Goal: Transaction & Acquisition: Download file/media

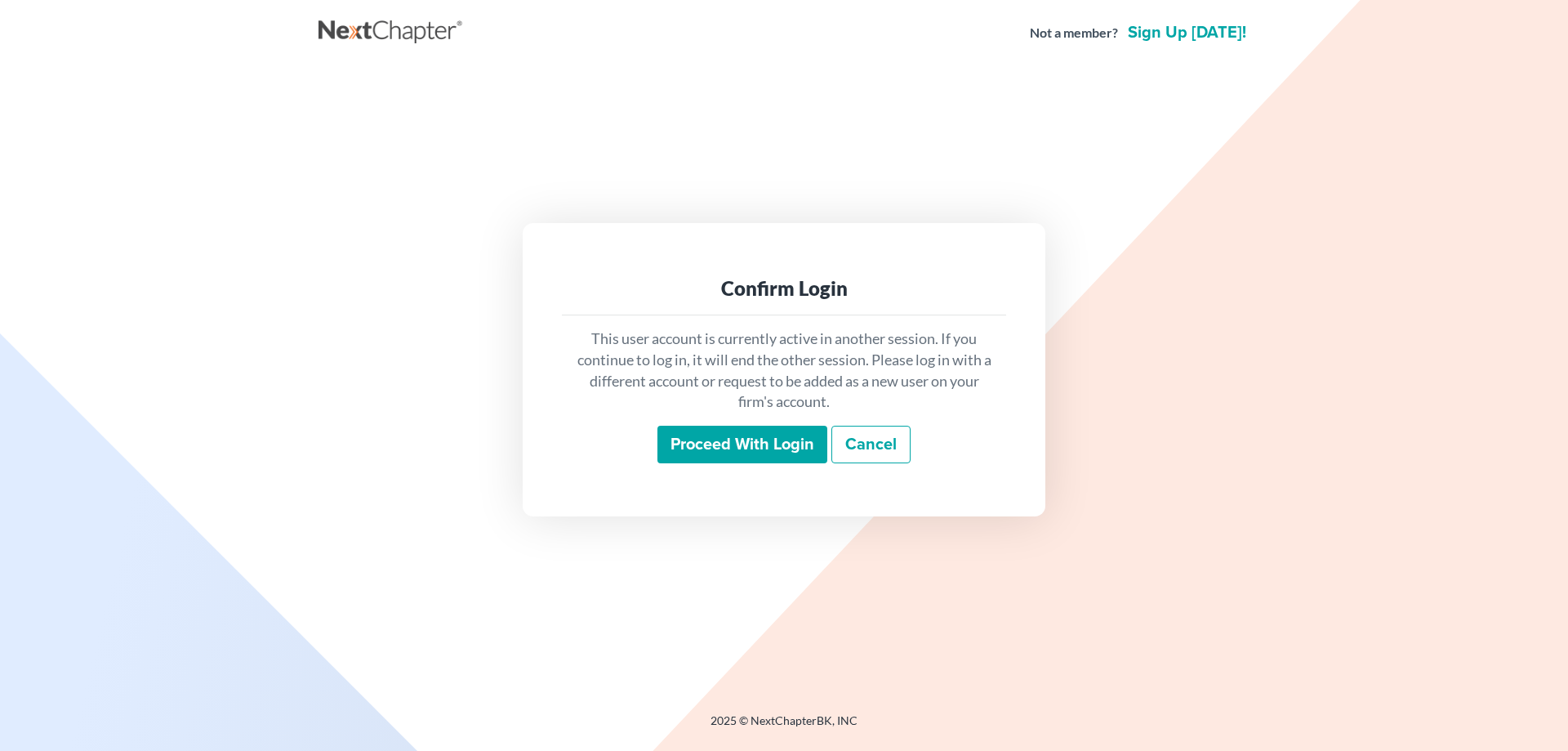
click at [687, 442] on input "Proceed with login" at bounding box center [743, 444] width 170 height 38
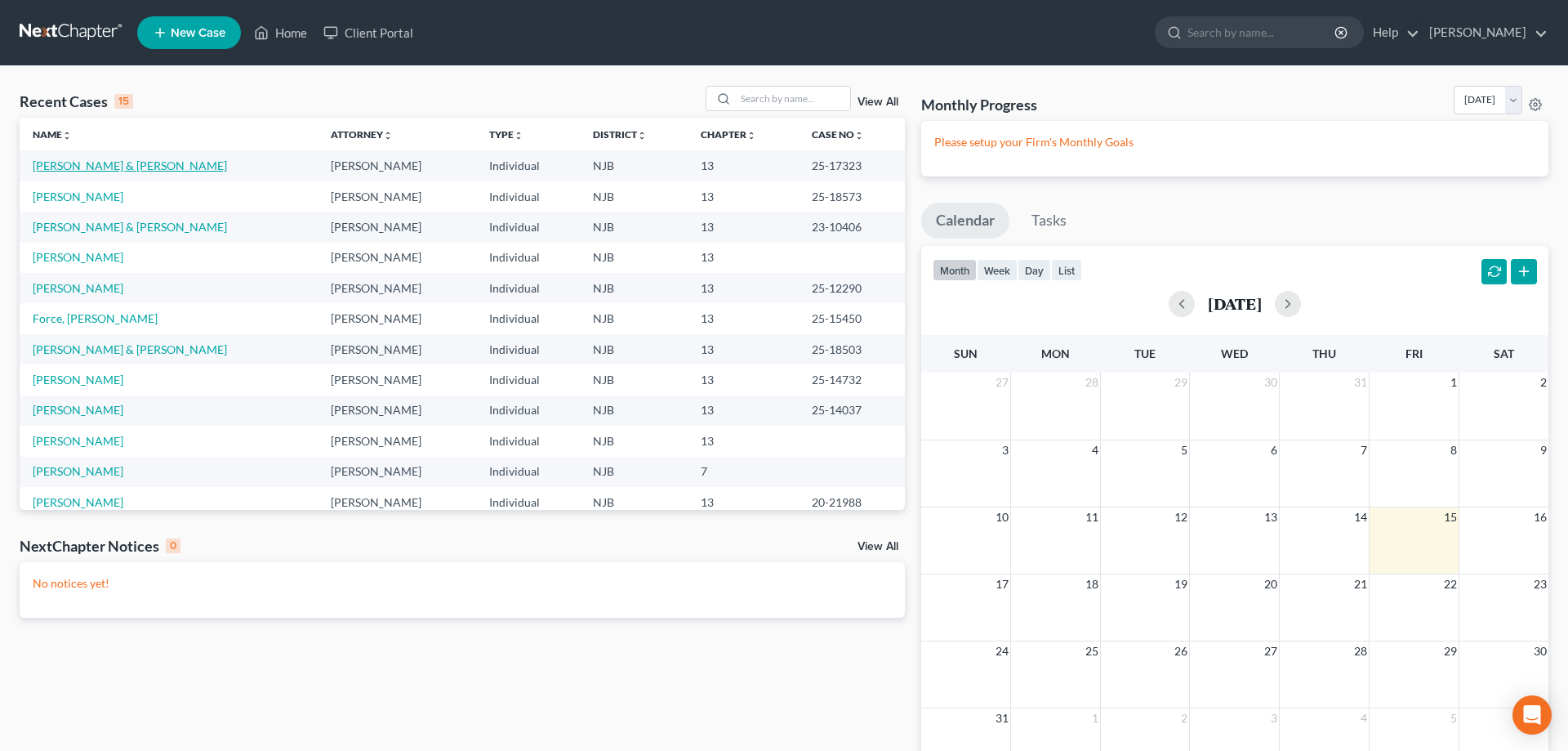
click at [102, 162] on link "Nunez, Krystle & Misael" at bounding box center [129, 165] width 195 height 14
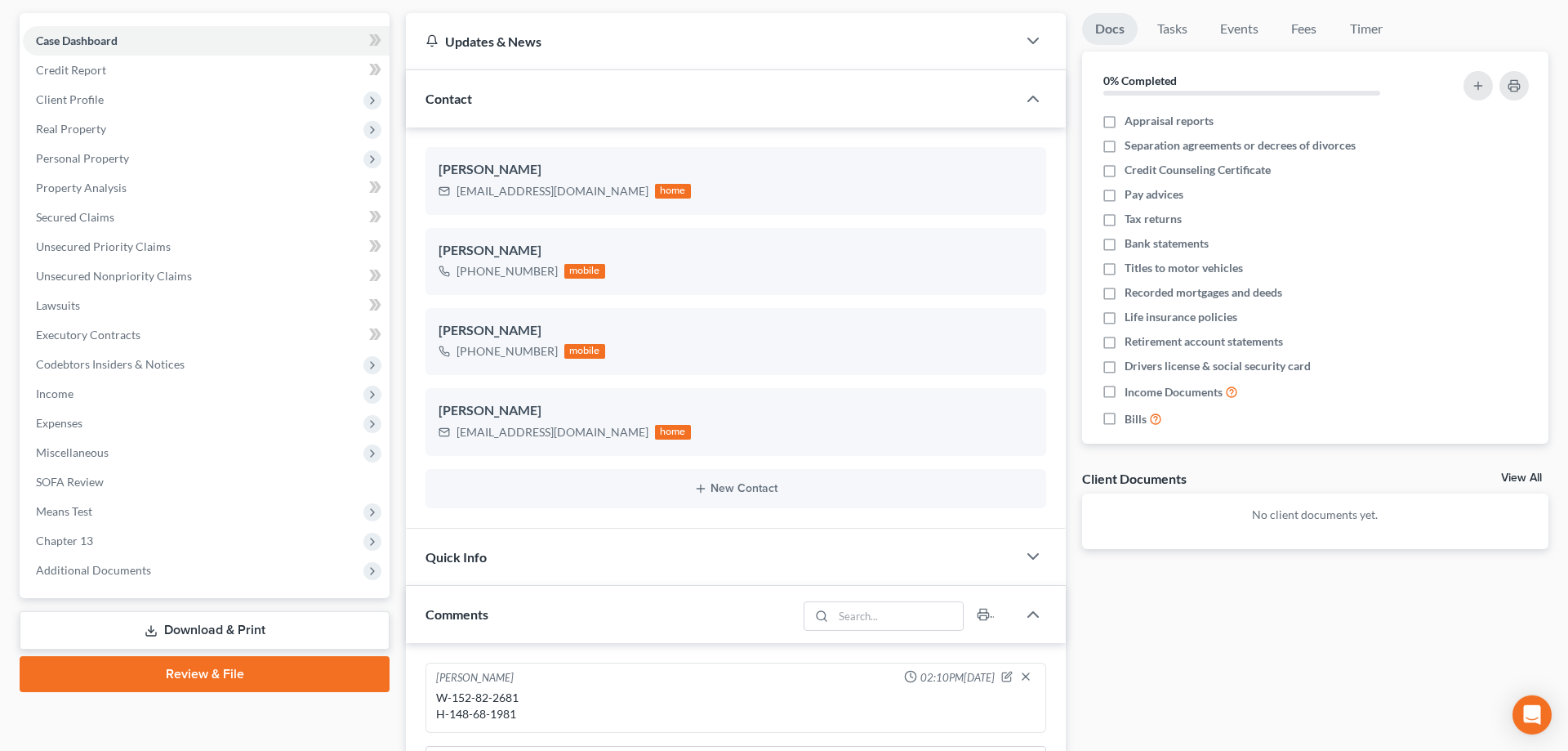
scroll to position [333, 0]
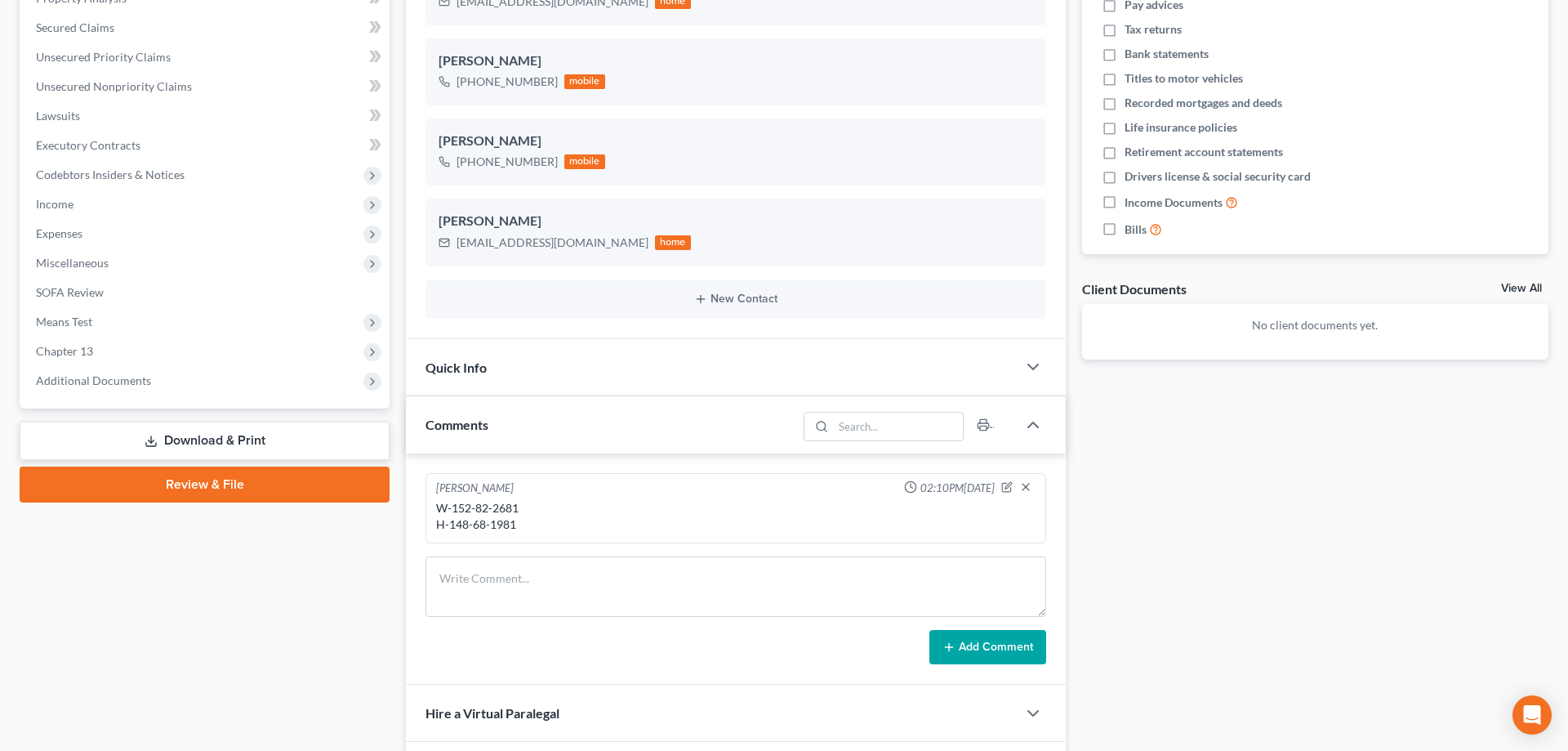
click at [259, 442] on link "Download & Print" at bounding box center [204, 441] width 370 height 38
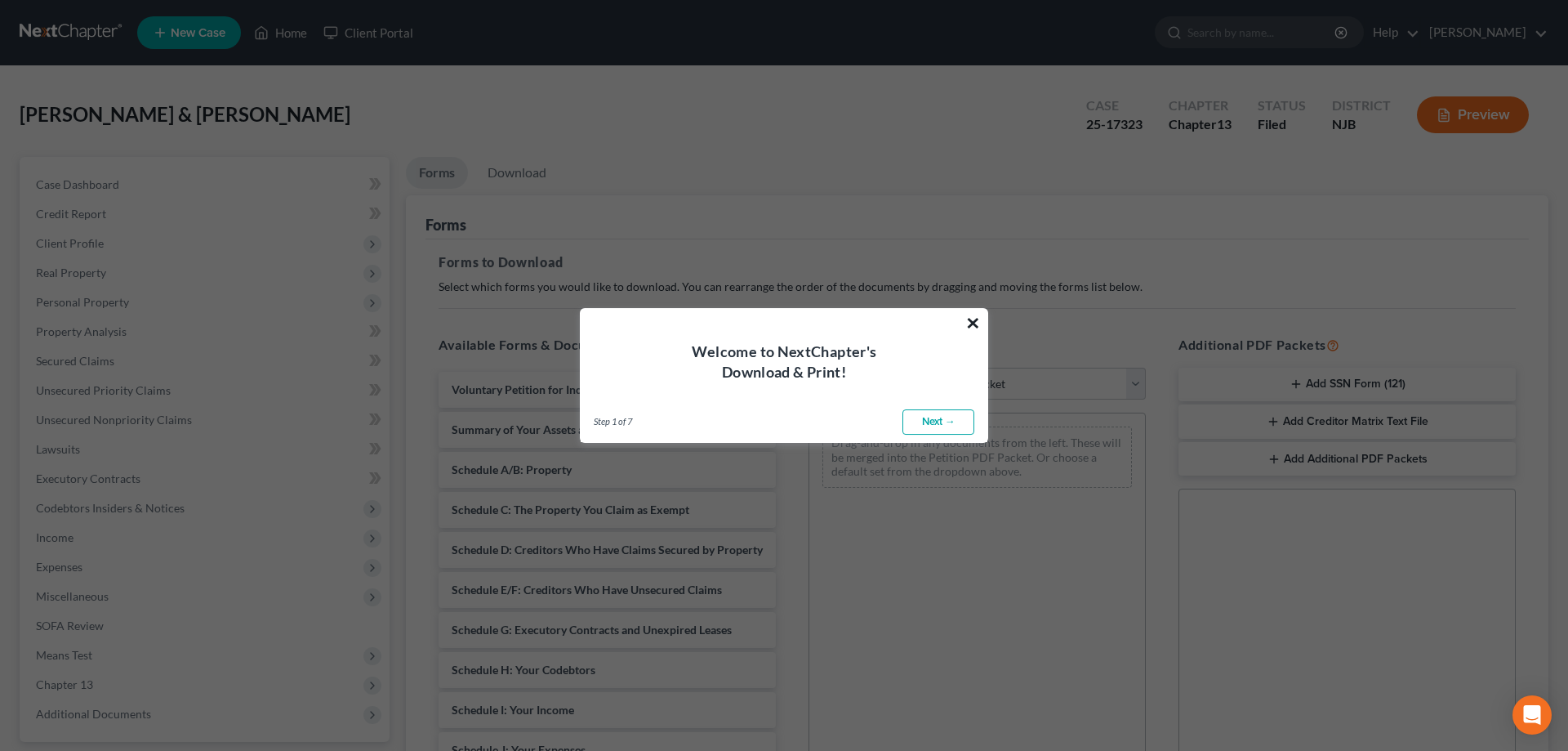
click at [972, 319] on button "×" at bounding box center [973, 322] width 15 height 26
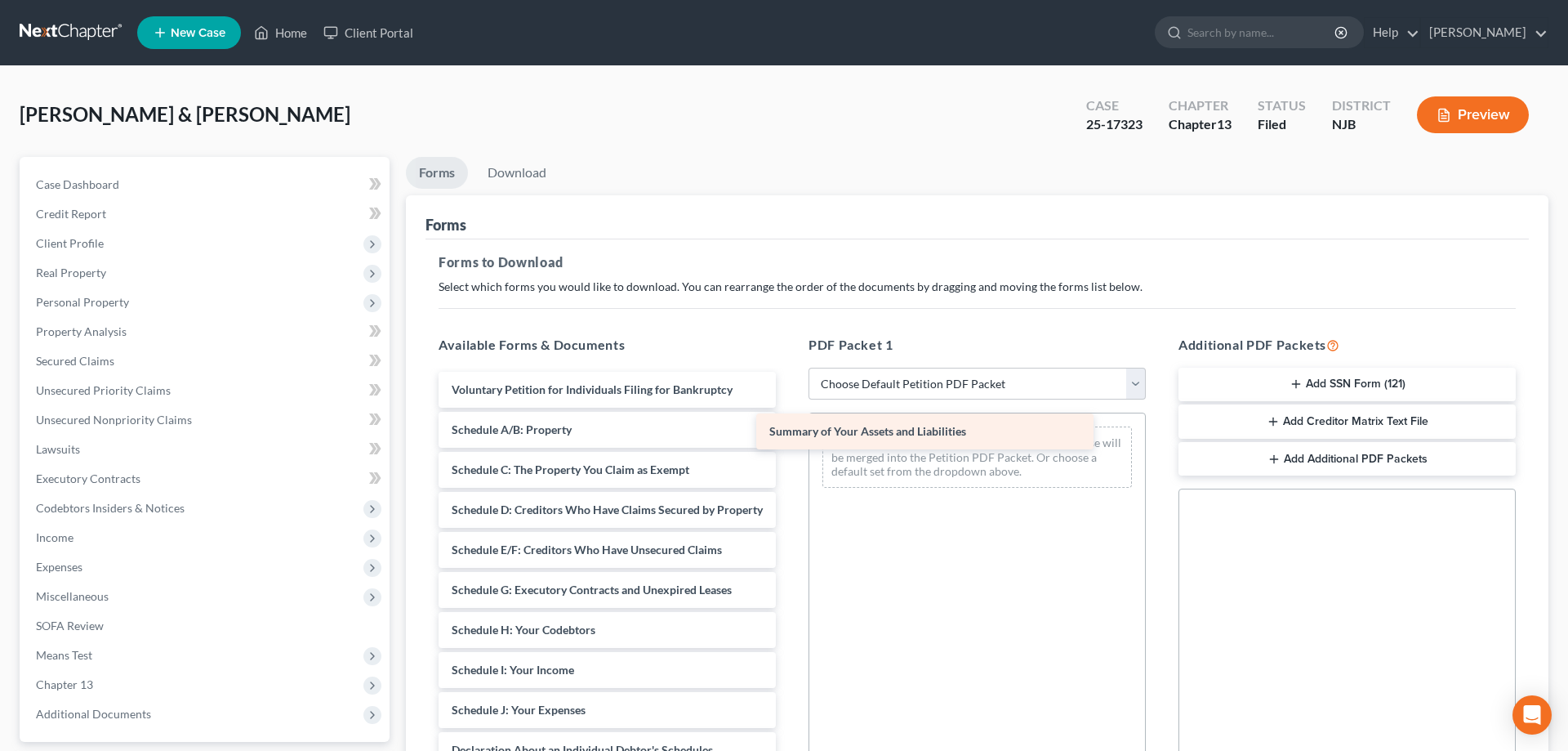
drag, startPoint x: 681, startPoint y: 433, endPoint x: 999, endPoint y: 434, distance: 318.0
click at [789, 434] on div "Summary of Your Assets and Liabilities Voluntary Petition for Individuals Filin…" at bounding box center [607, 706] width 364 height 669
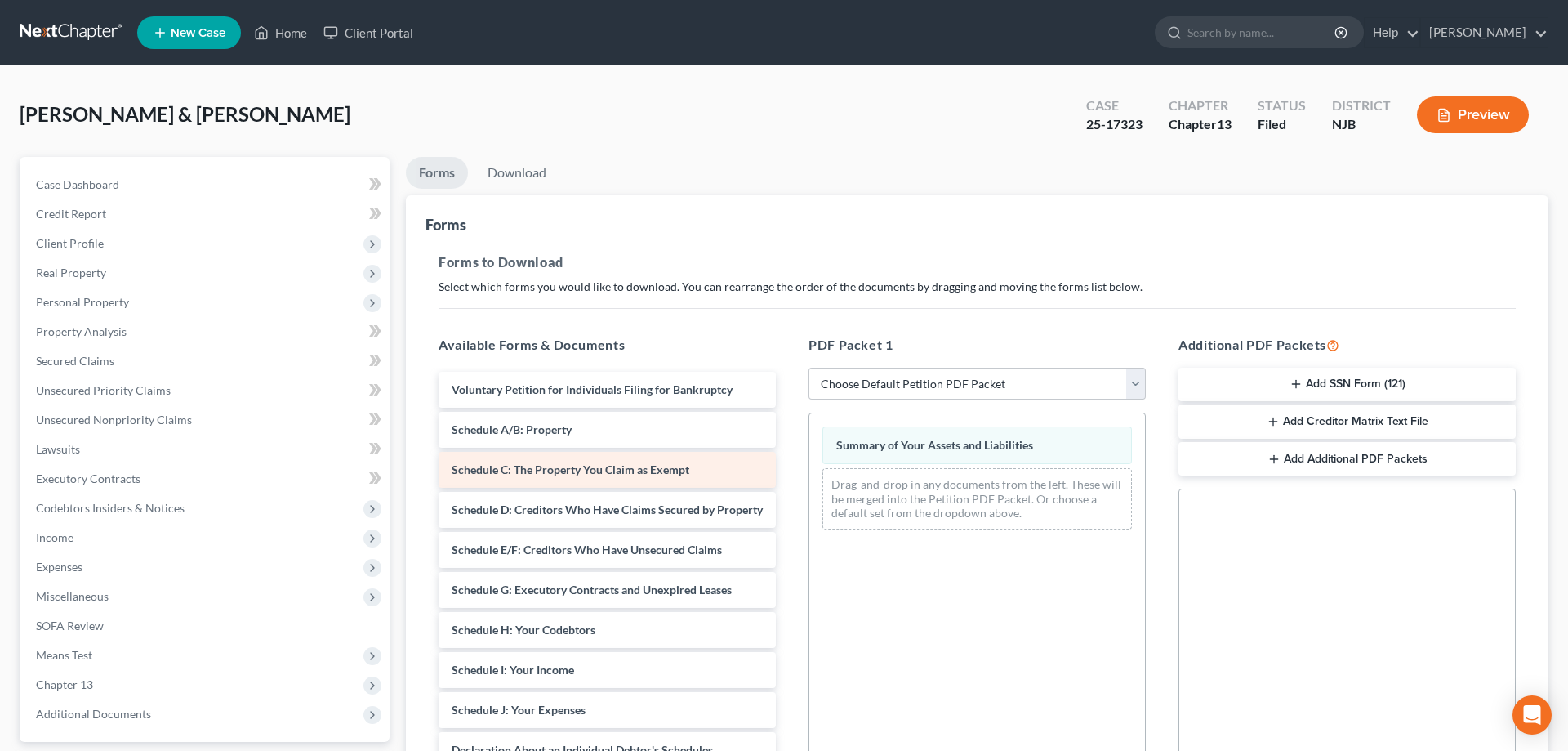
scroll to position [83, 0]
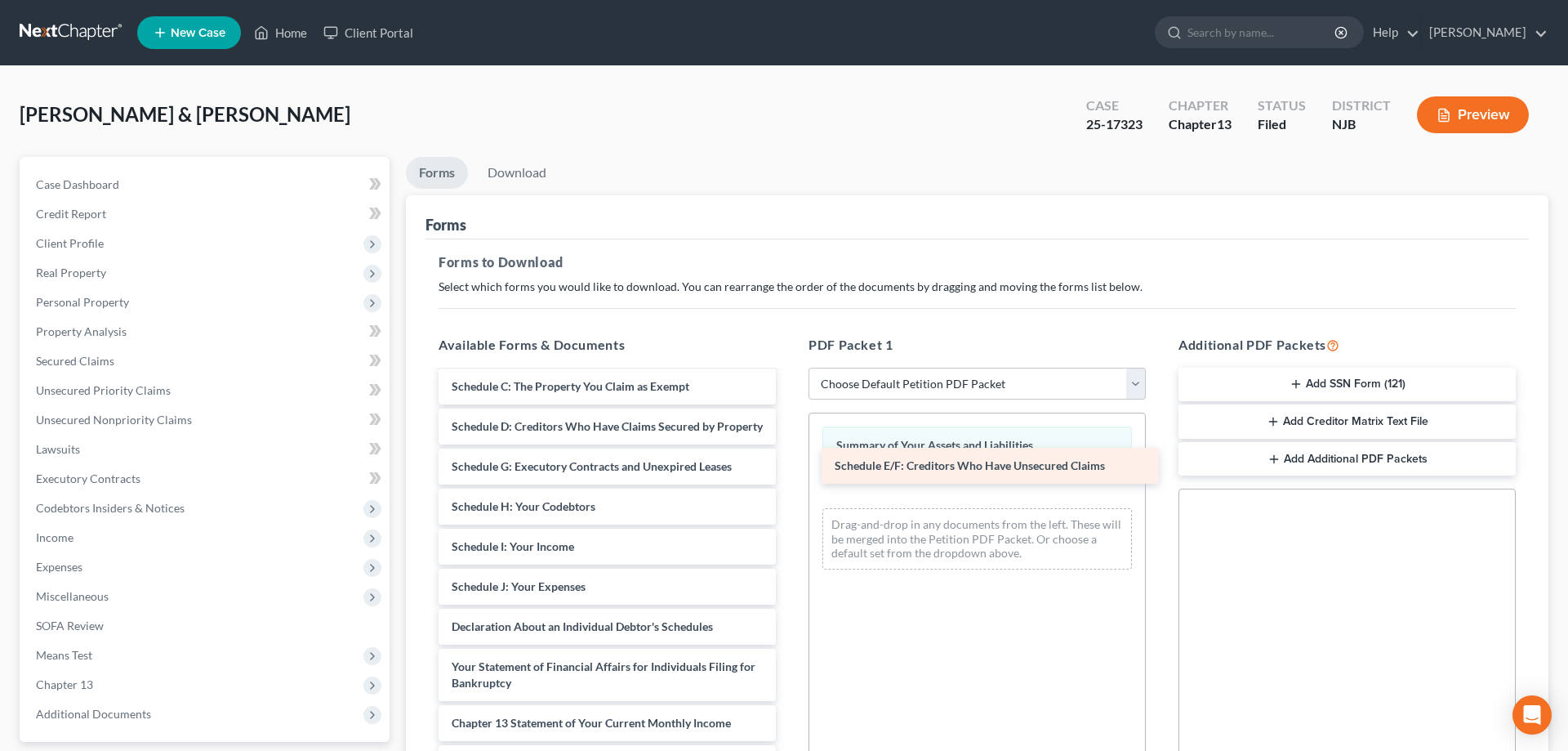
drag, startPoint x: 633, startPoint y: 466, endPoint x: 1016, endPoint y: 466, distance: 383.0
click at [789, 466] on div "Schedule E/F: Creditors Who Have Unsecured Claims Voluntary Petition for Indivi…" at bounding box center [607, 603] width 364 height 629
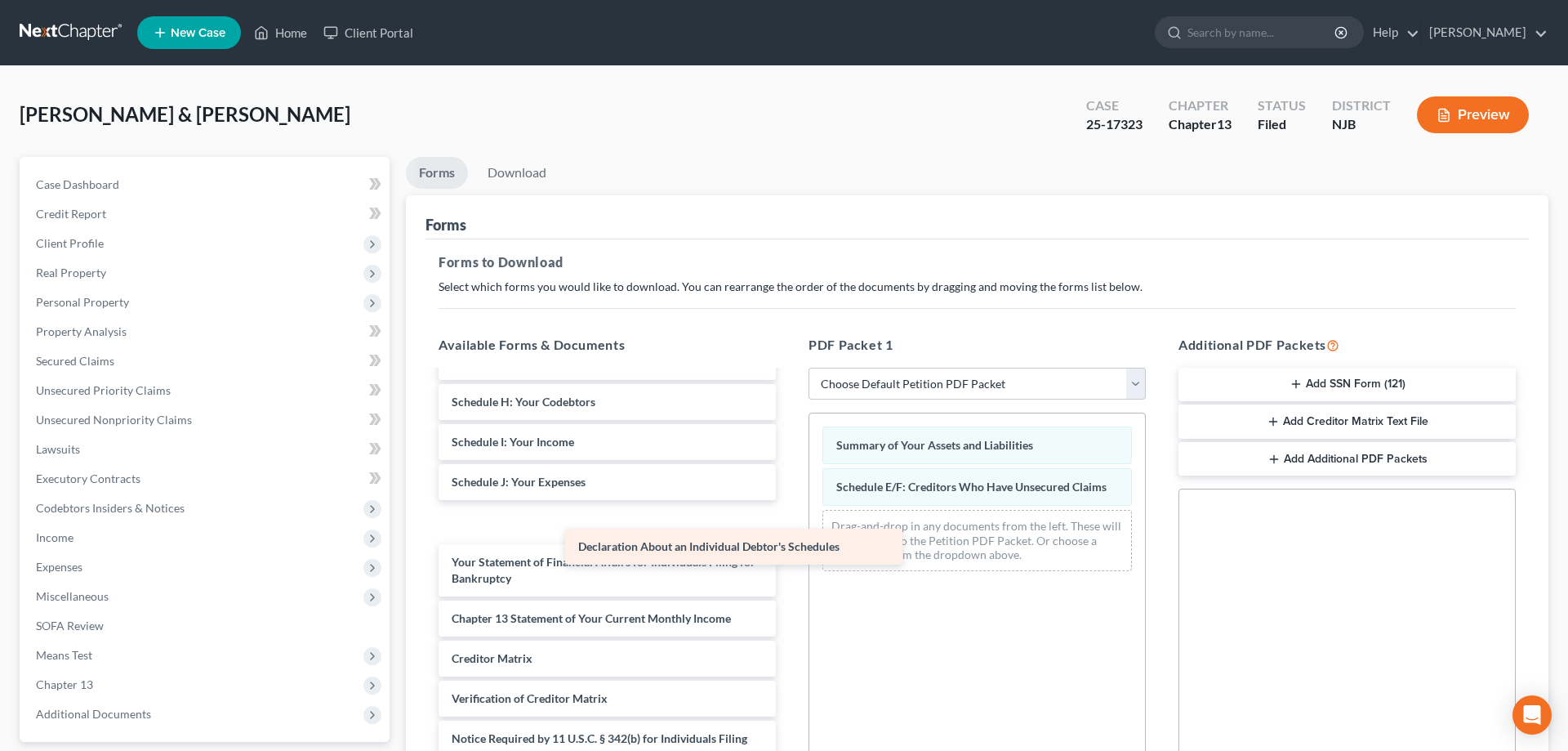
scroll to position [147, 0]
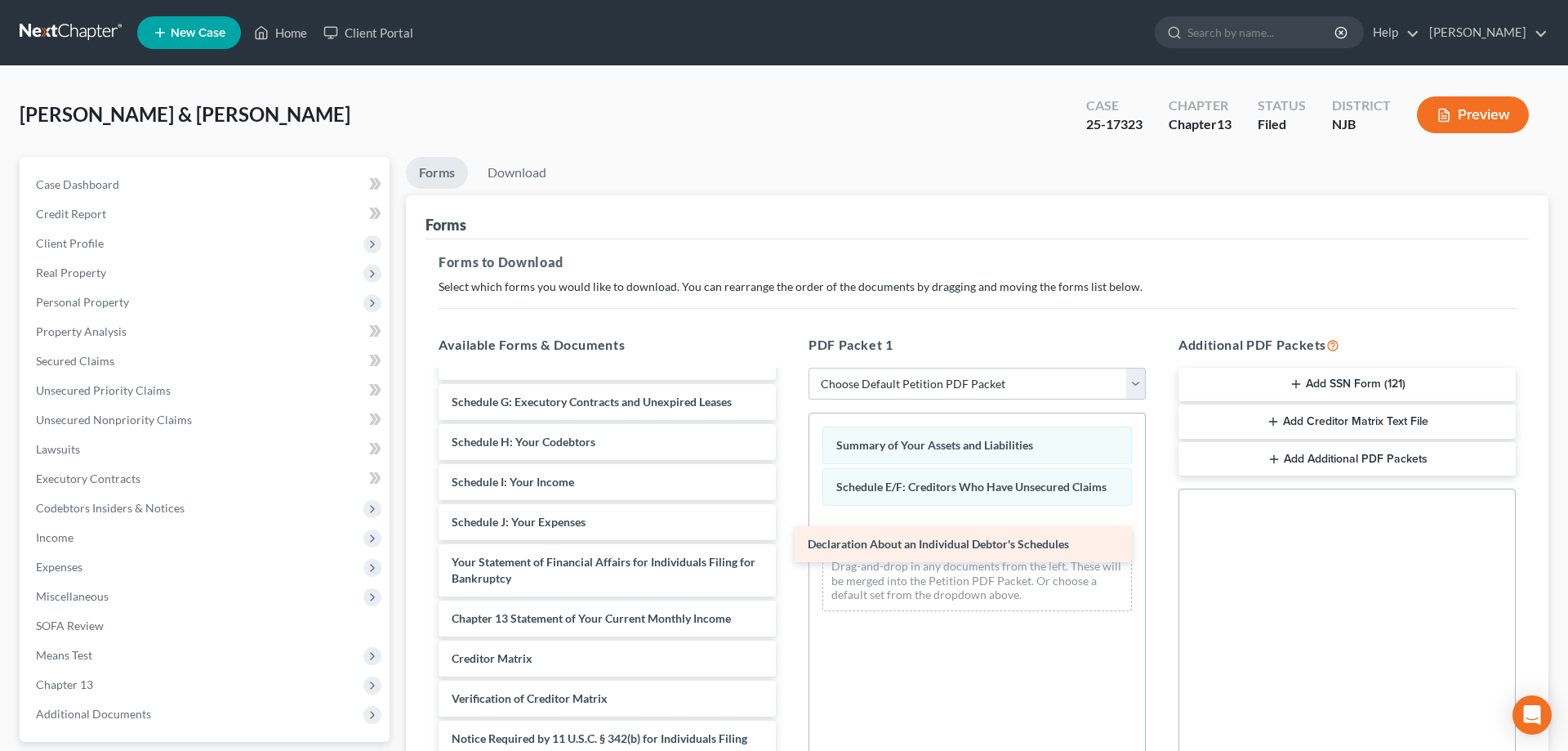
drag, startPoint x: 585, startPoint y: 522, endPoint x: 947, endPoint y: 542, distance: 362.6
click at [789, 542] on div "Declaration About an Individual Debtor's Schedules Voluntary Petition for Indiv…" at bounding box center [607, 518] width 364 height 589
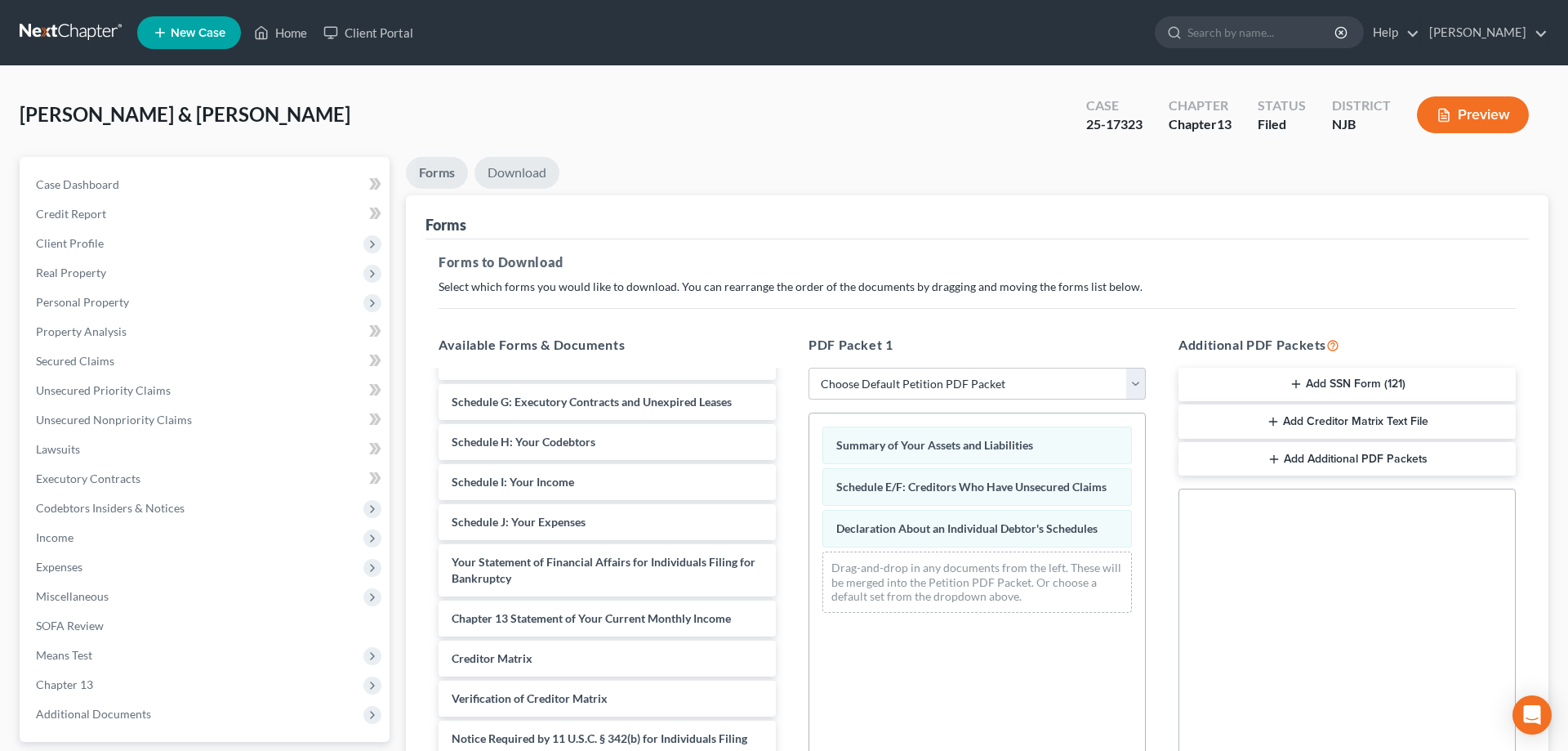
click at [515, 176] on link "Download" at bounding box center [518, 172] width 85 height 32
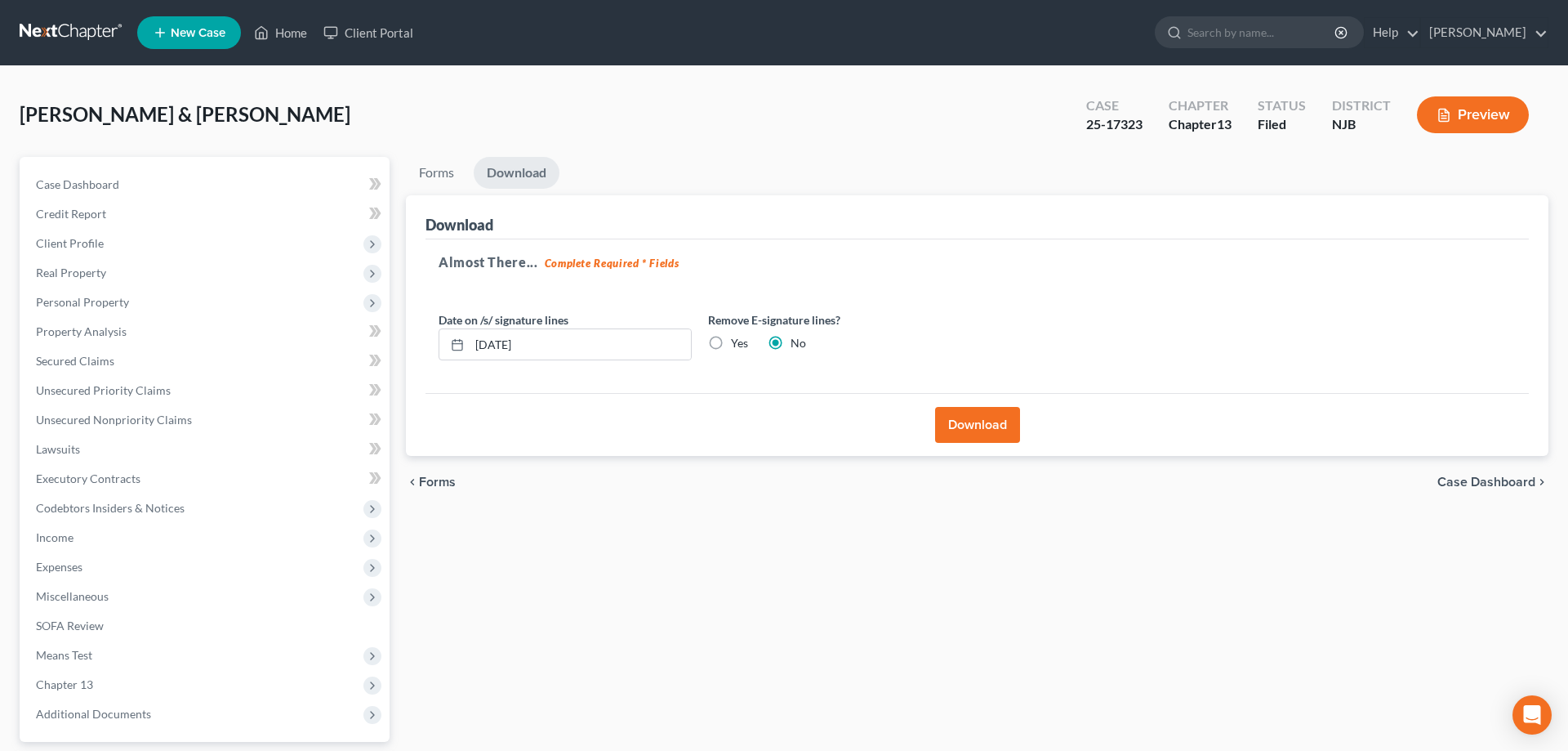
click at [972, 416] on button "Download" at bounding box center [978, 425] width 85 height 36
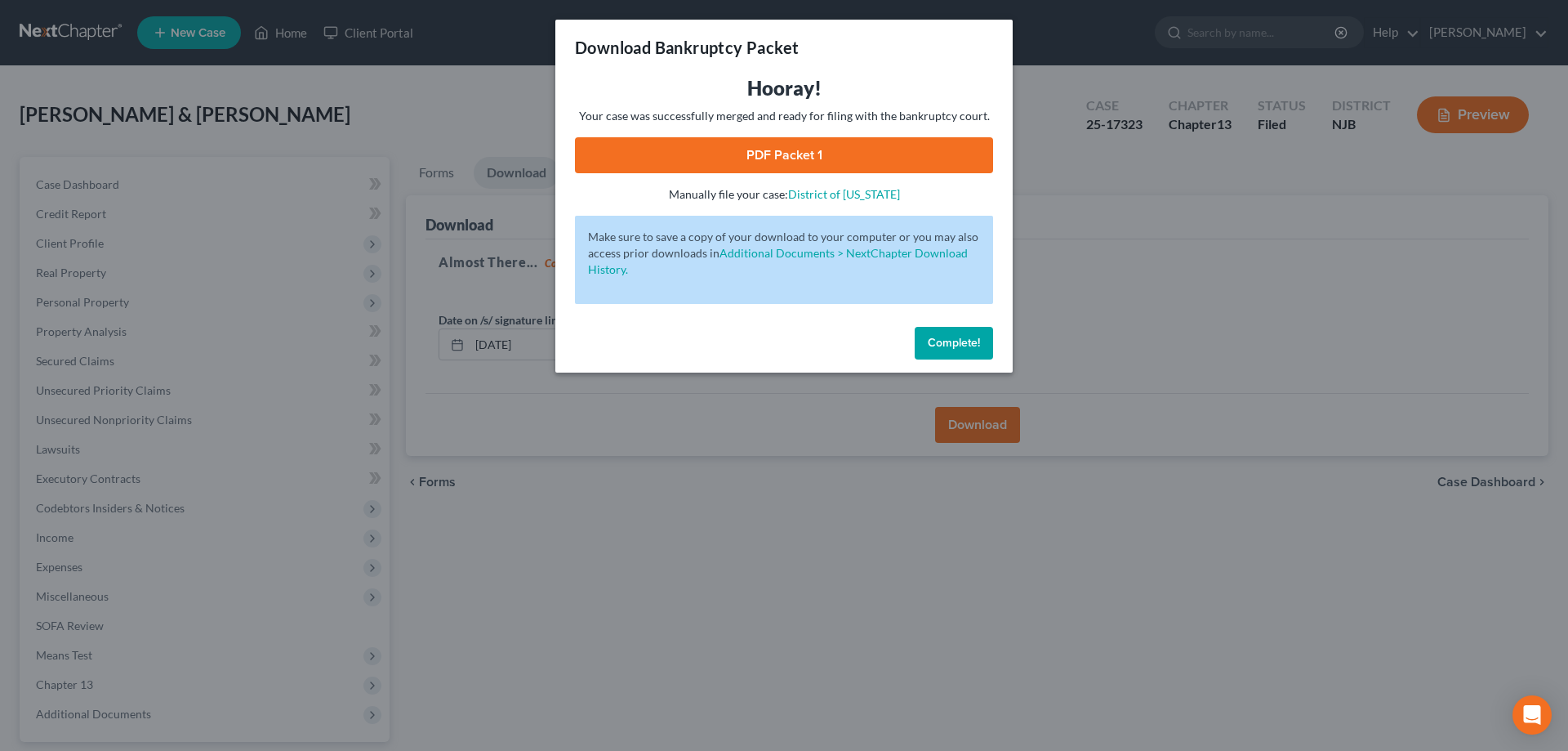
click at [771, 143] on link "PDF Packet 1" at bounding box center [784, 156] width 418 height 36
